Goal: Information Seeking & Learning: Learn about a topic

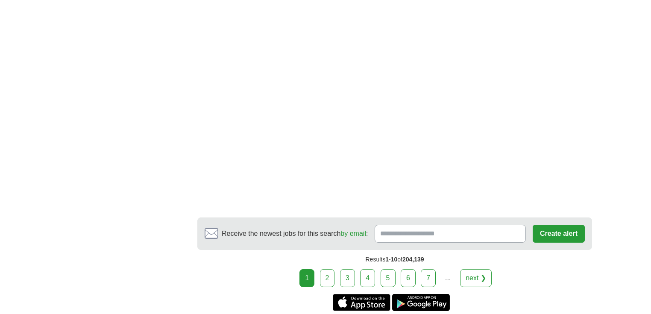
scroll to position [1503, 0]
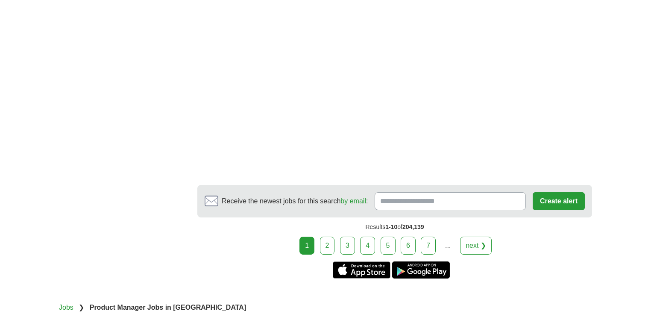
click at [330, 236] on link "2" at bounding box center [327, 245] width 15 height 18
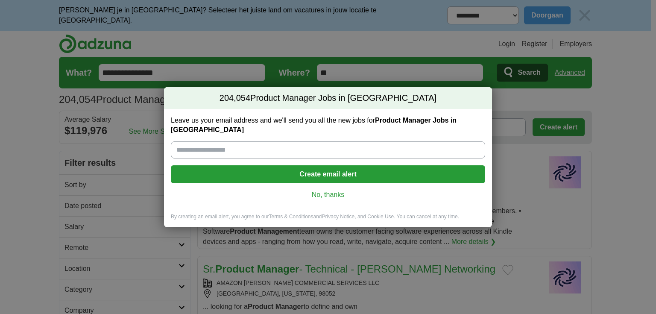
click at [332, 190] on link "No, thanks" at bounding box center [328, 194] width 301 height 9
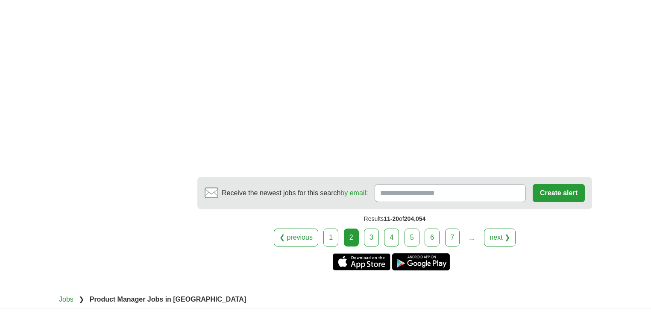
scroll to position [1503, 0]
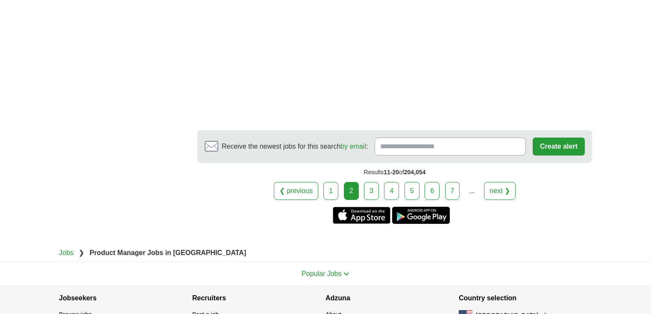
click at [374, 190] on link "3" at bounding box center [371, 191] width 15 height 18
